Goal: Task Accomplishment & Management: Manage account settings

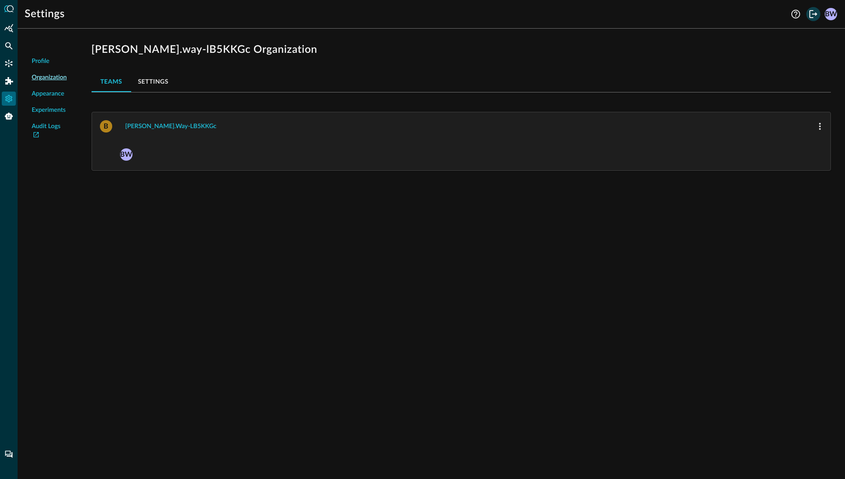
click at [814, 12] on icon "Logout" at bounding box center [813, 14] width 11 height 11
